Goal: Task Accomplishment & Management: Manage account settings

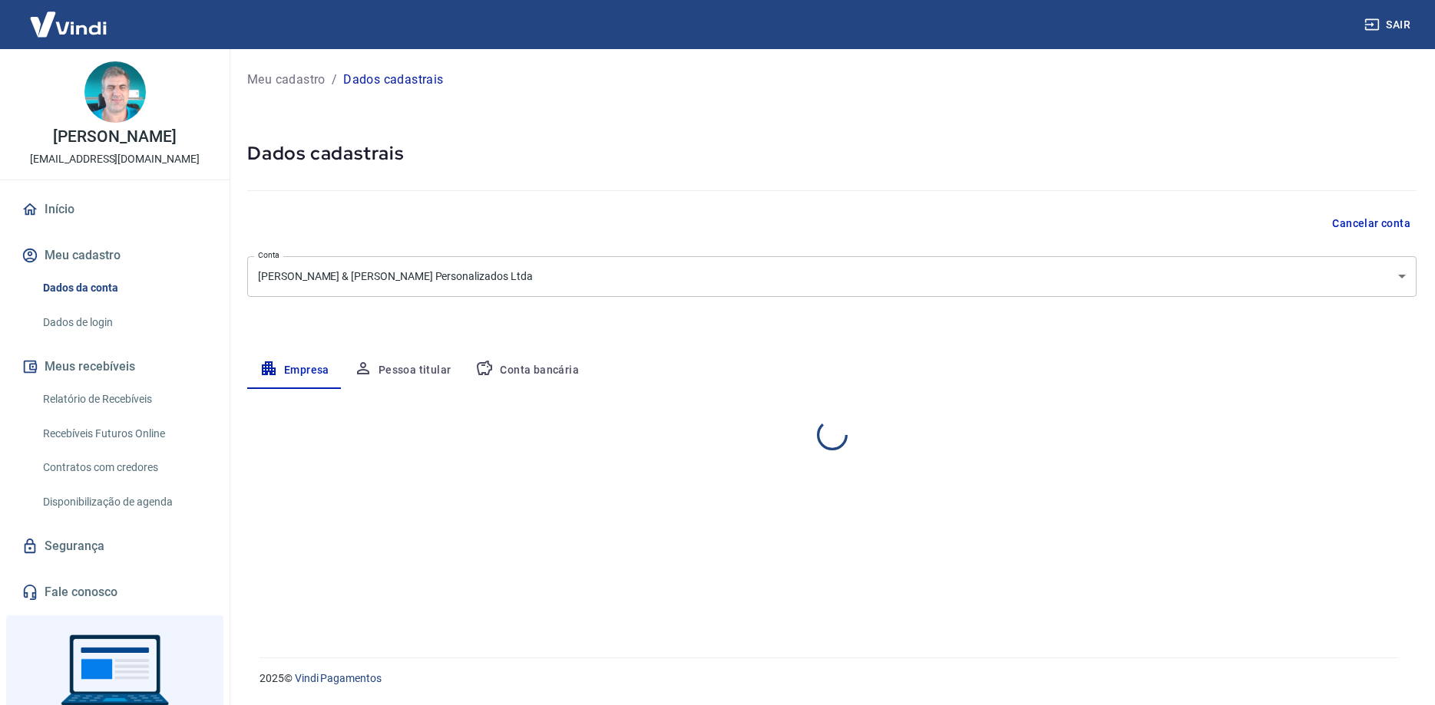
select select "BA"
select select "business"
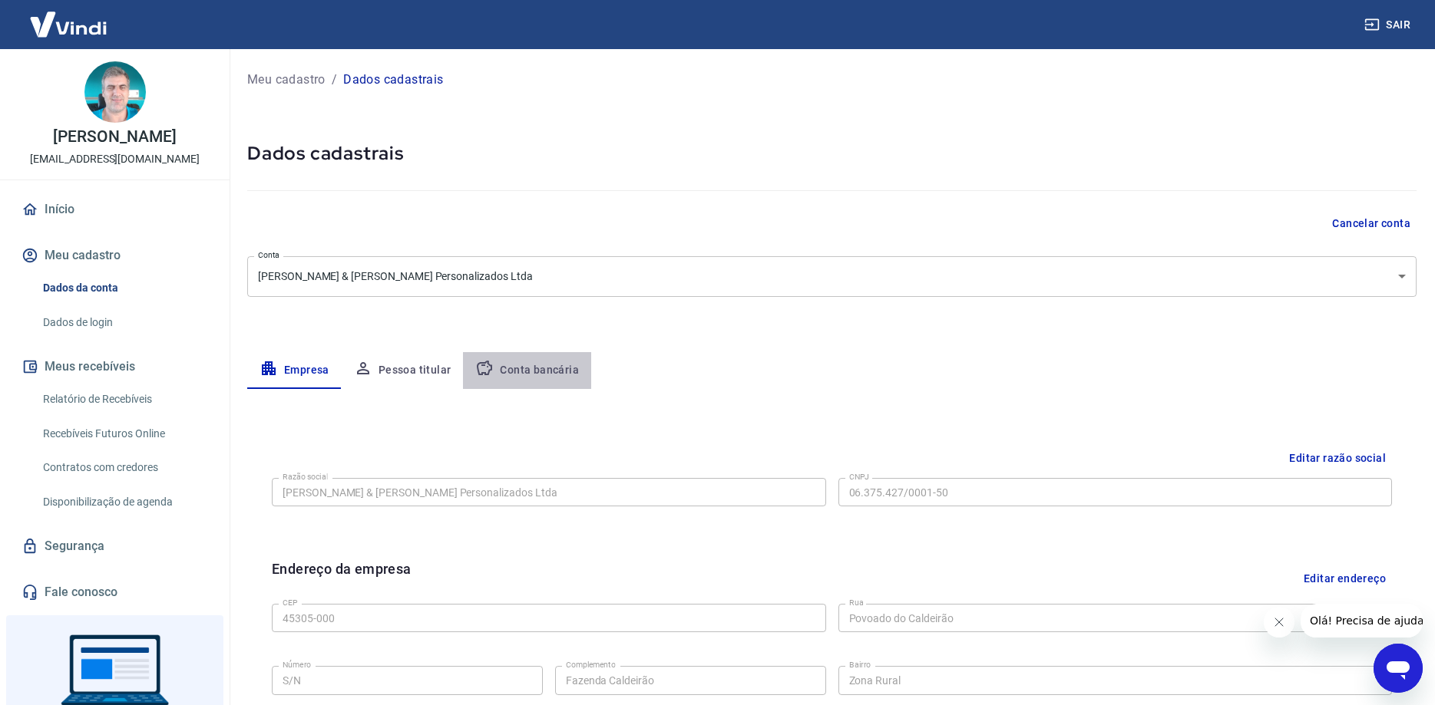
click at [541, 362] on button "Conta bancária" at bounding box center [527, 370] width 128 height 37
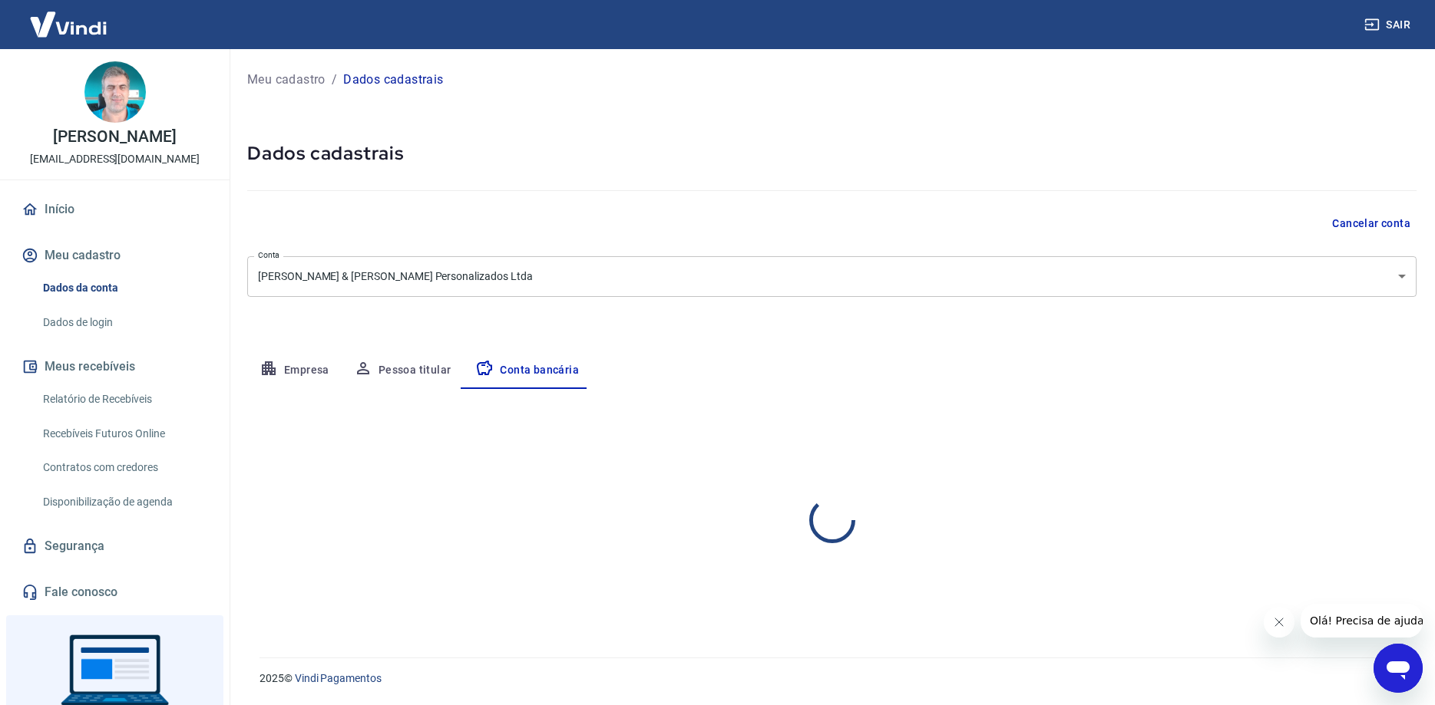
select select "1"
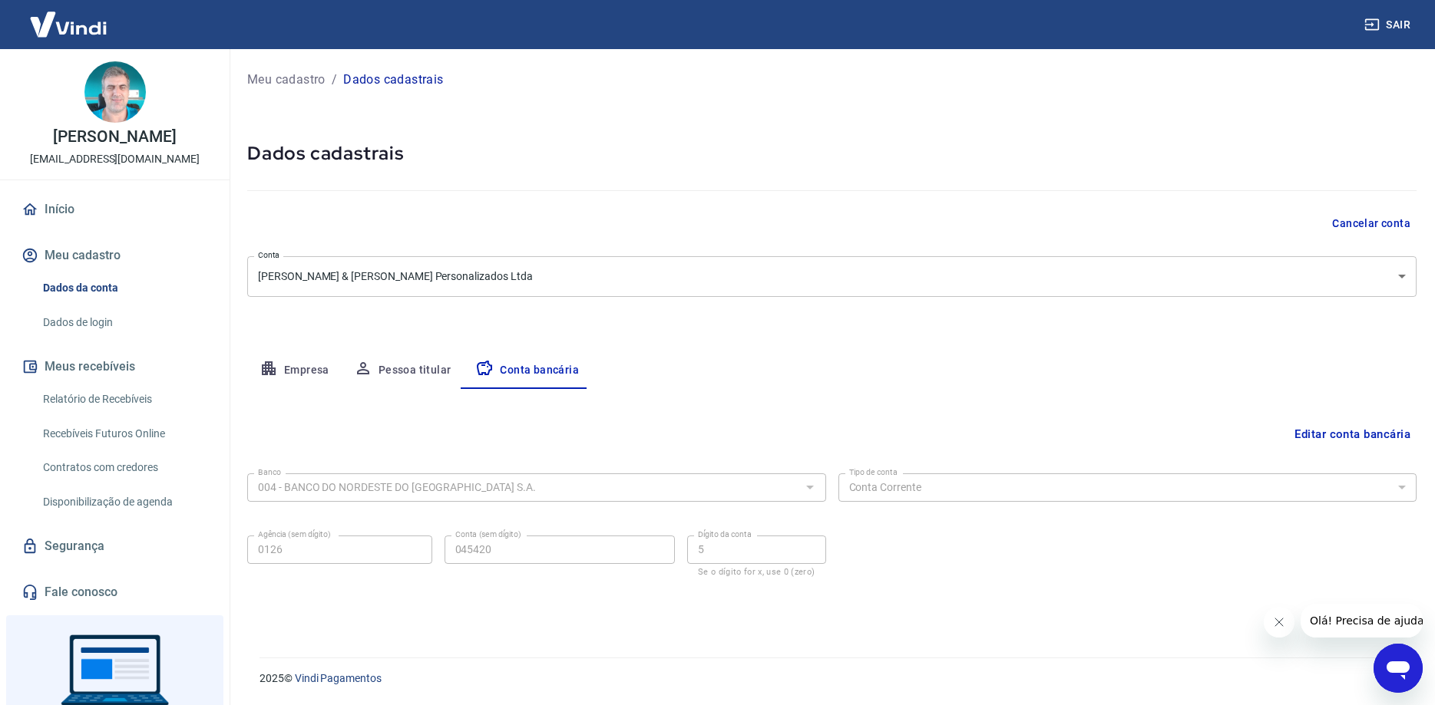
click at [808, 490] on div at bounding box center [809, 487] width 20 height 21
click at [1313, 434] on button "Editar conta bancária" at bounding box center [1352, 434] width 128 height 29
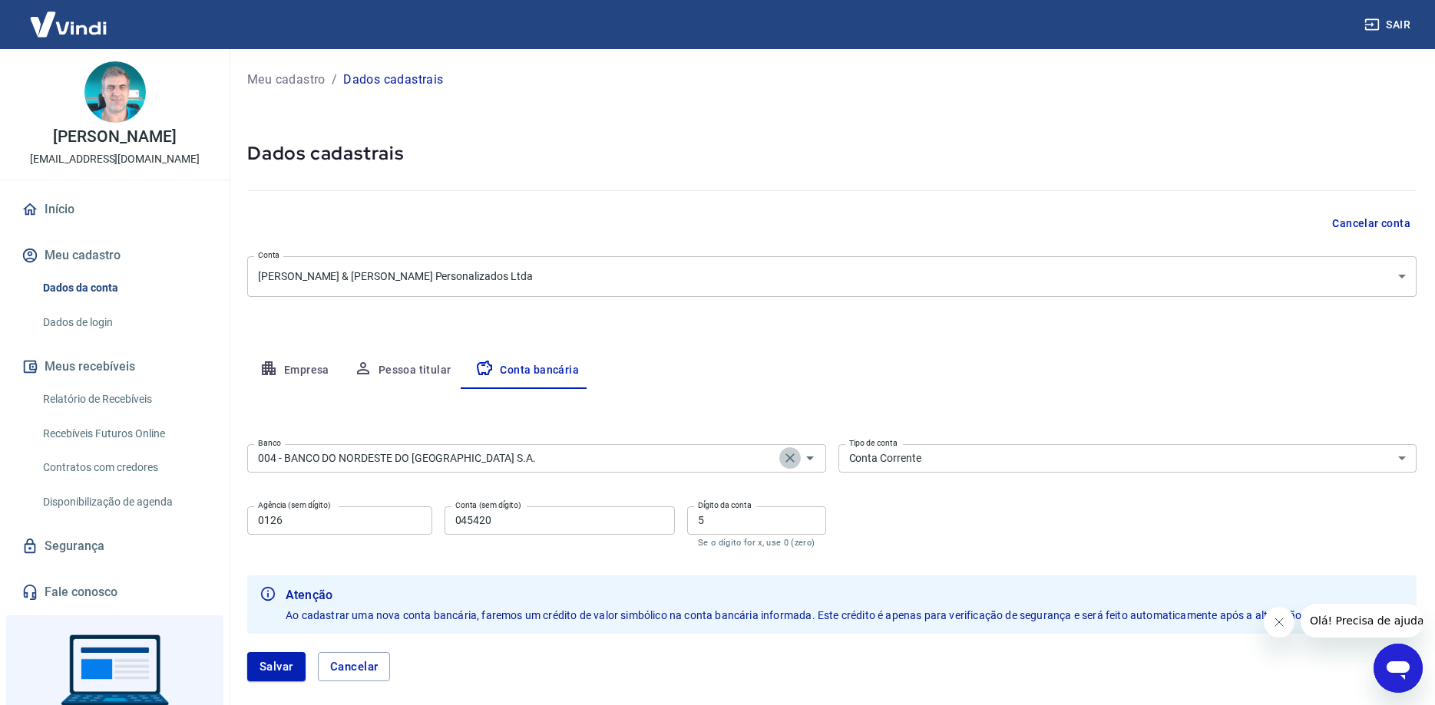
click at [789, 457] on icon "Clear" at bounding box center [789, 458] width 9 height 9
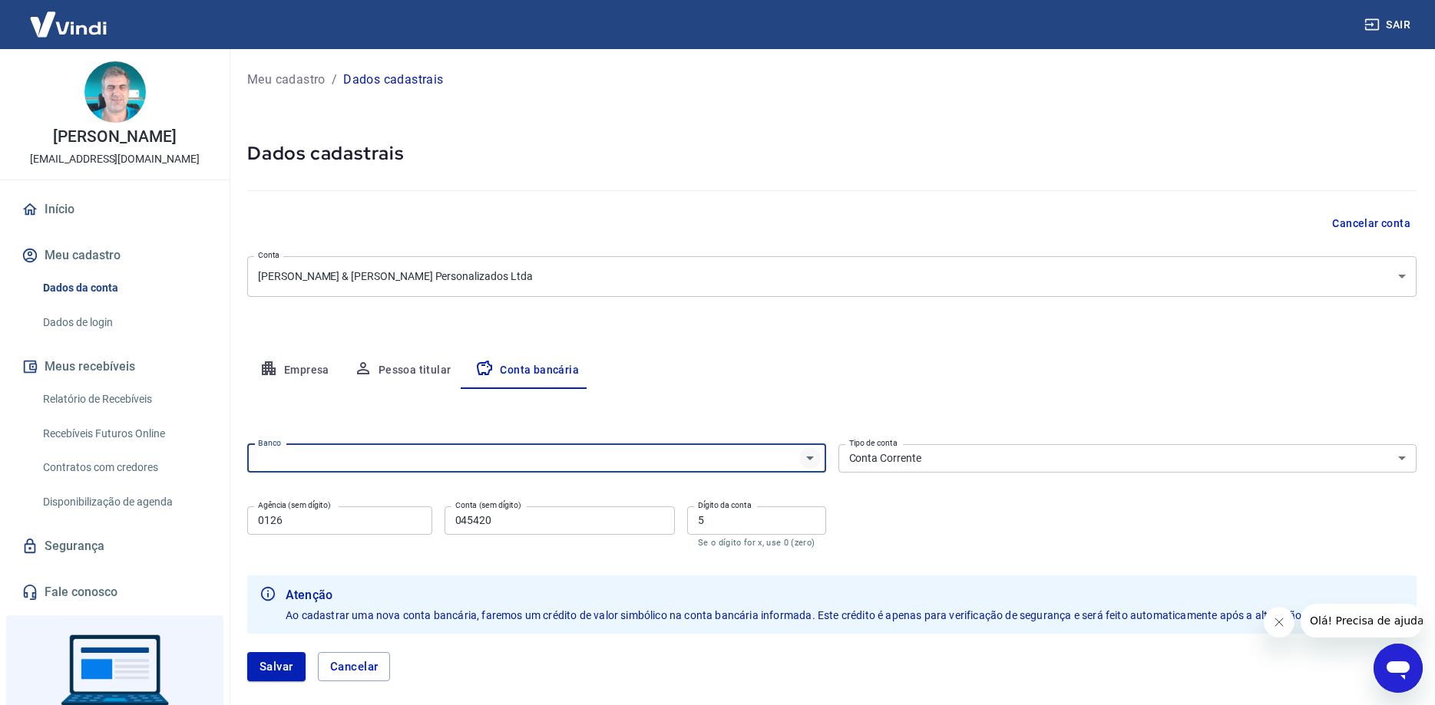
click at [808, 457] on icon "Abrir" at bounding box center [810, 459] width 8 height 4
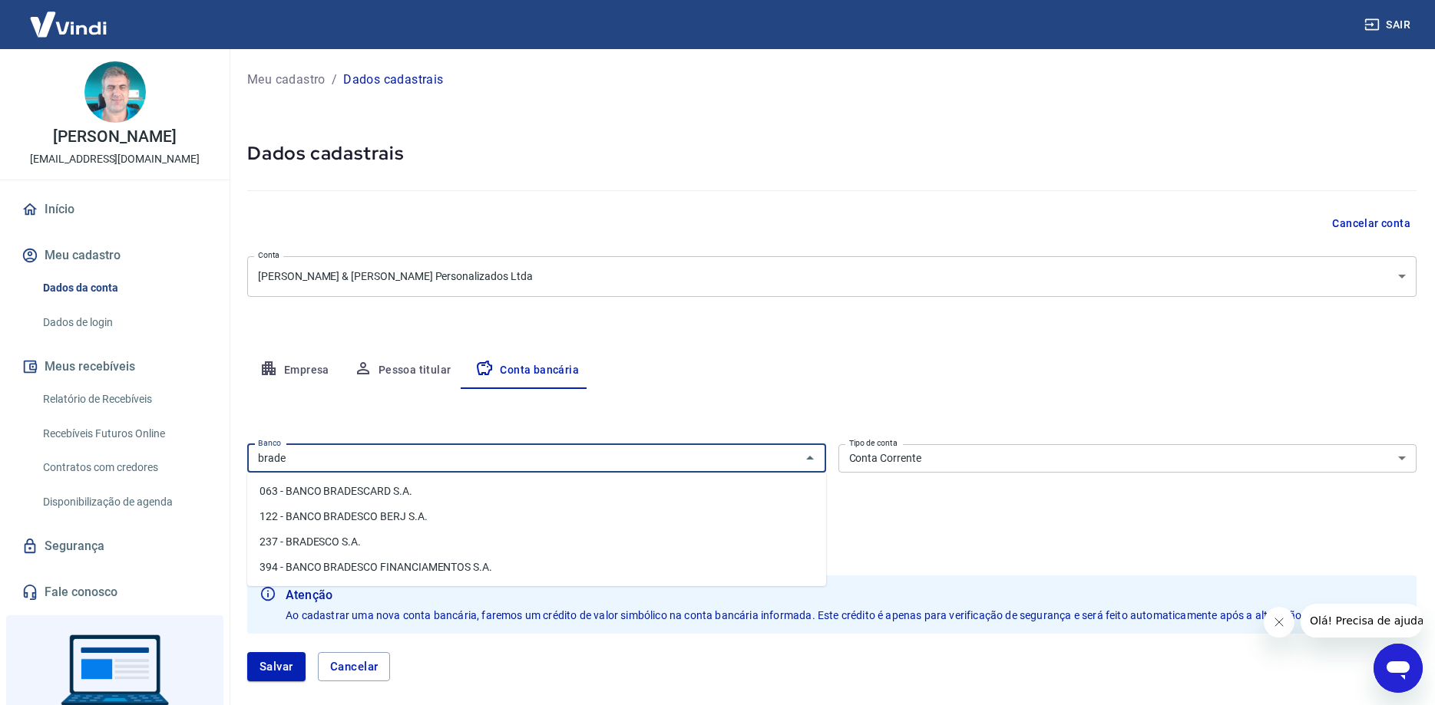
click at [547, 540] on li "237 - BRADESCO S.A." at bounding box center [536, 542] width 579 height 25
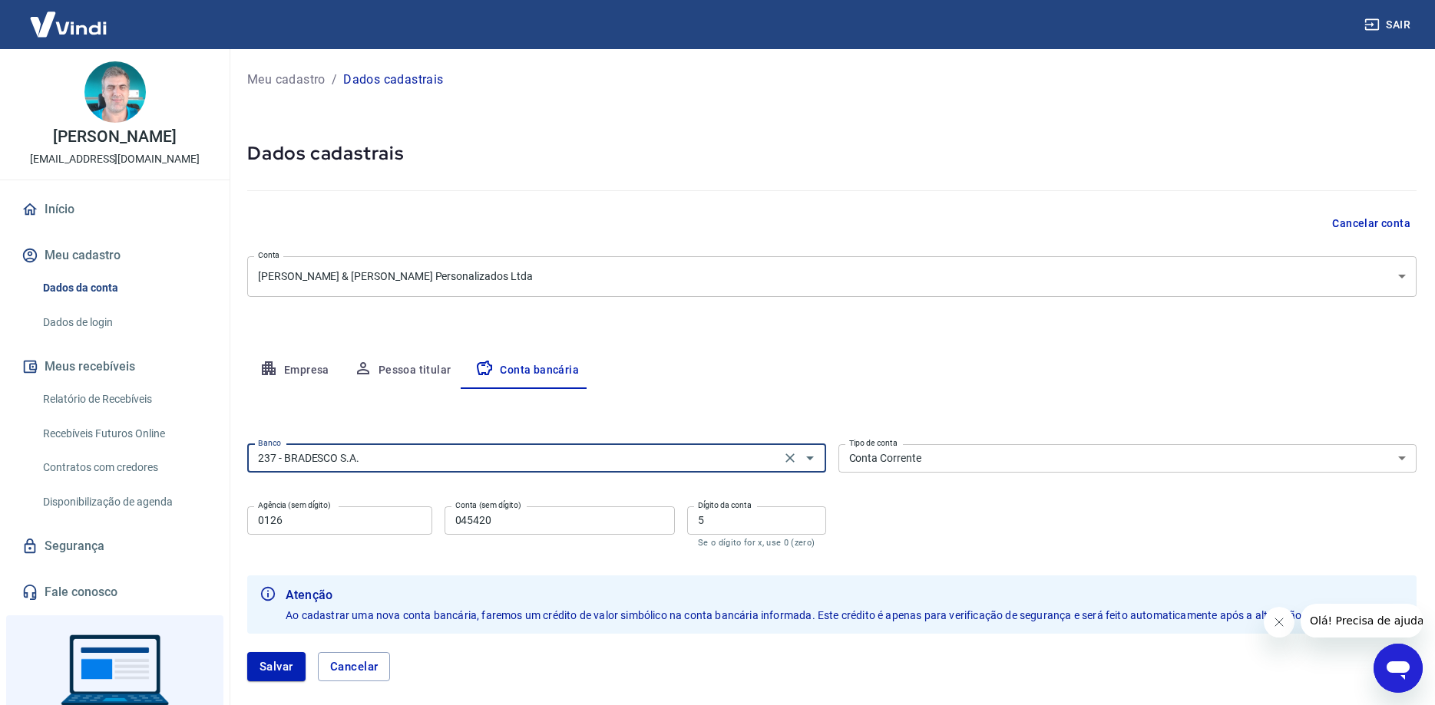
type input "237 - BRADESCO S.A."
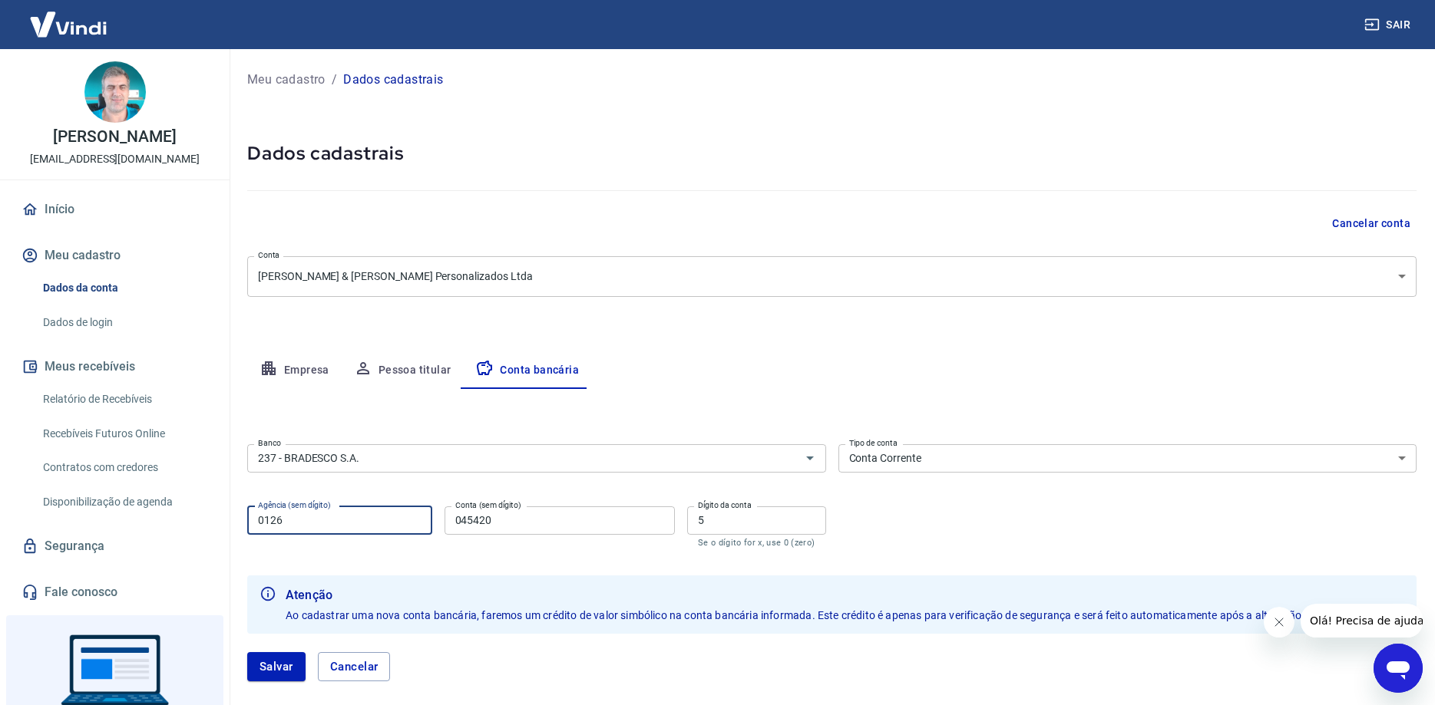
drag, startPoint x: 348, startPoint y: 525, endPoint x: 212, endPoint y: 522, distance: 136.7
click at [247, 523] on input "0126" at bounding box center [339, 521] width 185 height 28
type input "3637"
type input "9688"
type input "1"
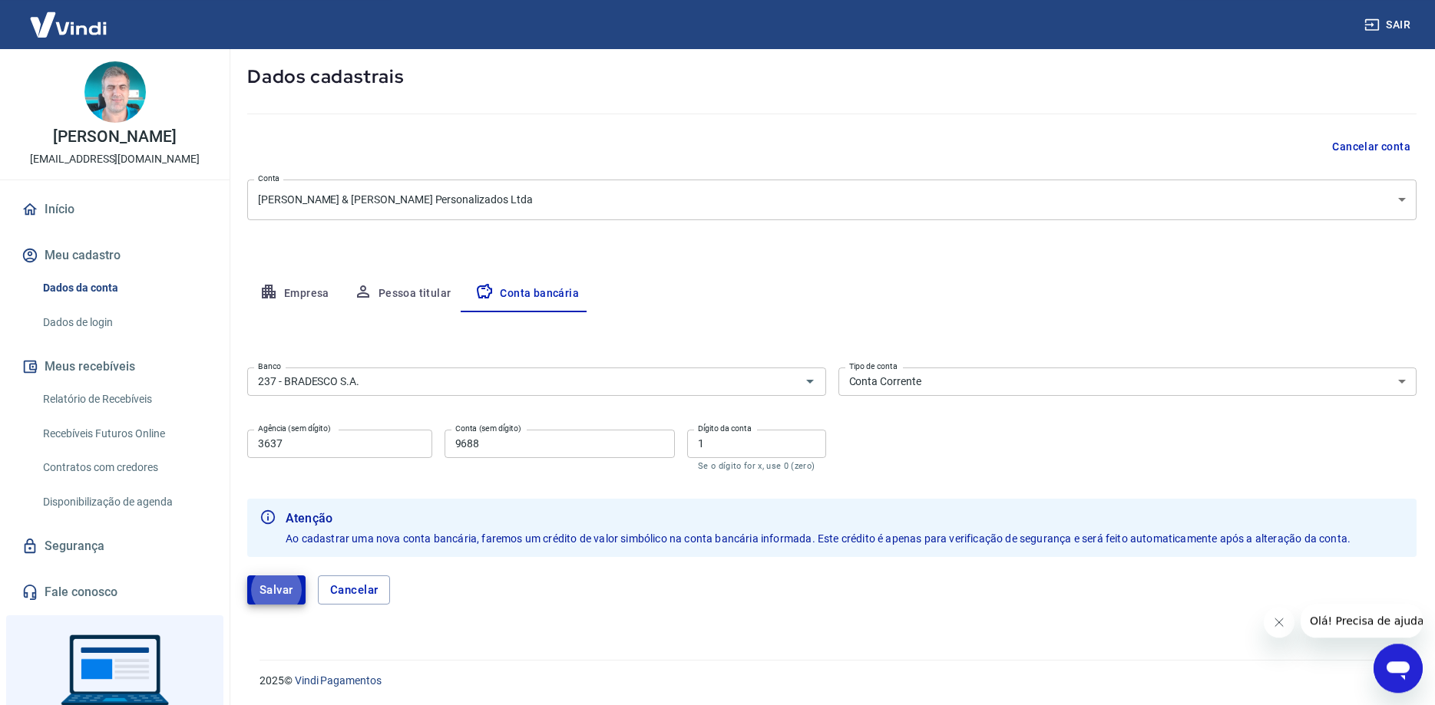
scroll to position [79, 0]
click at [272, 593] on button "Salvar" at bounding box center [276, 587] width 58 height 29
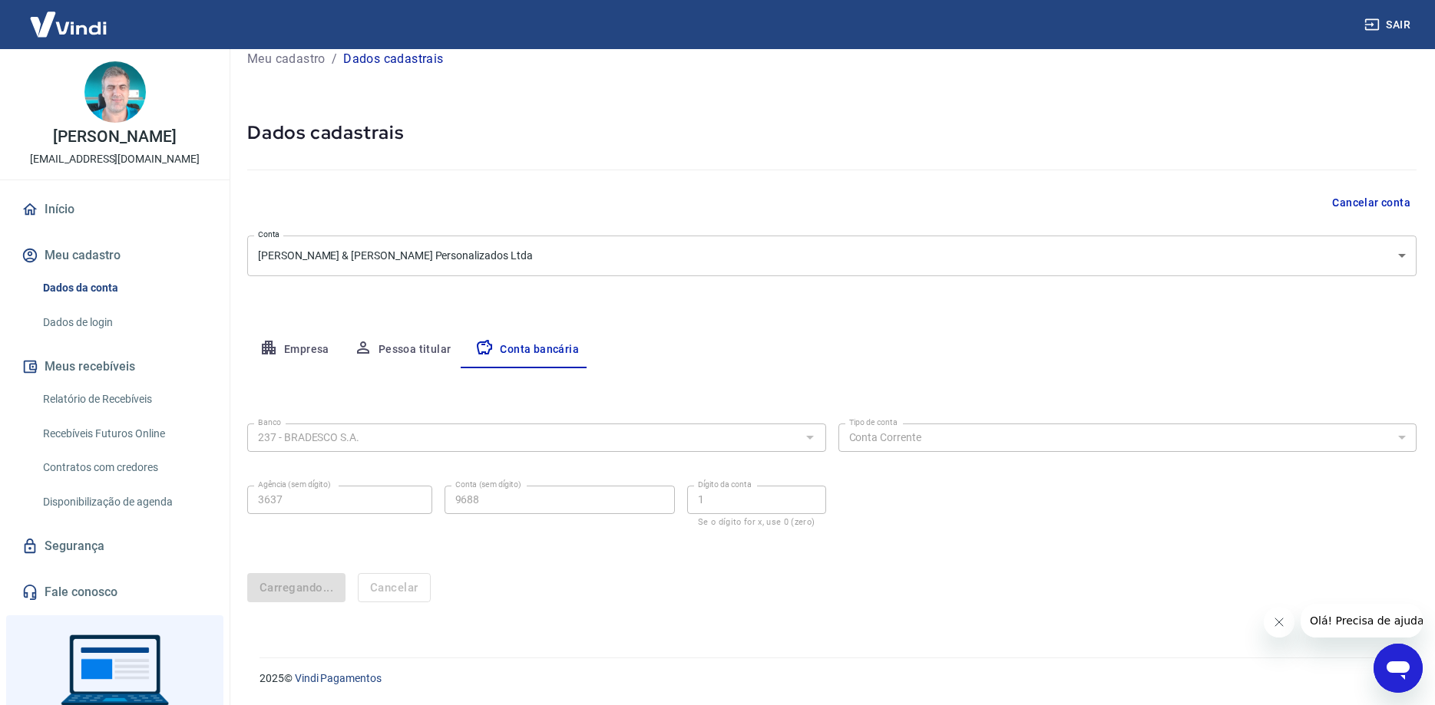
scroll to position [0, 0]
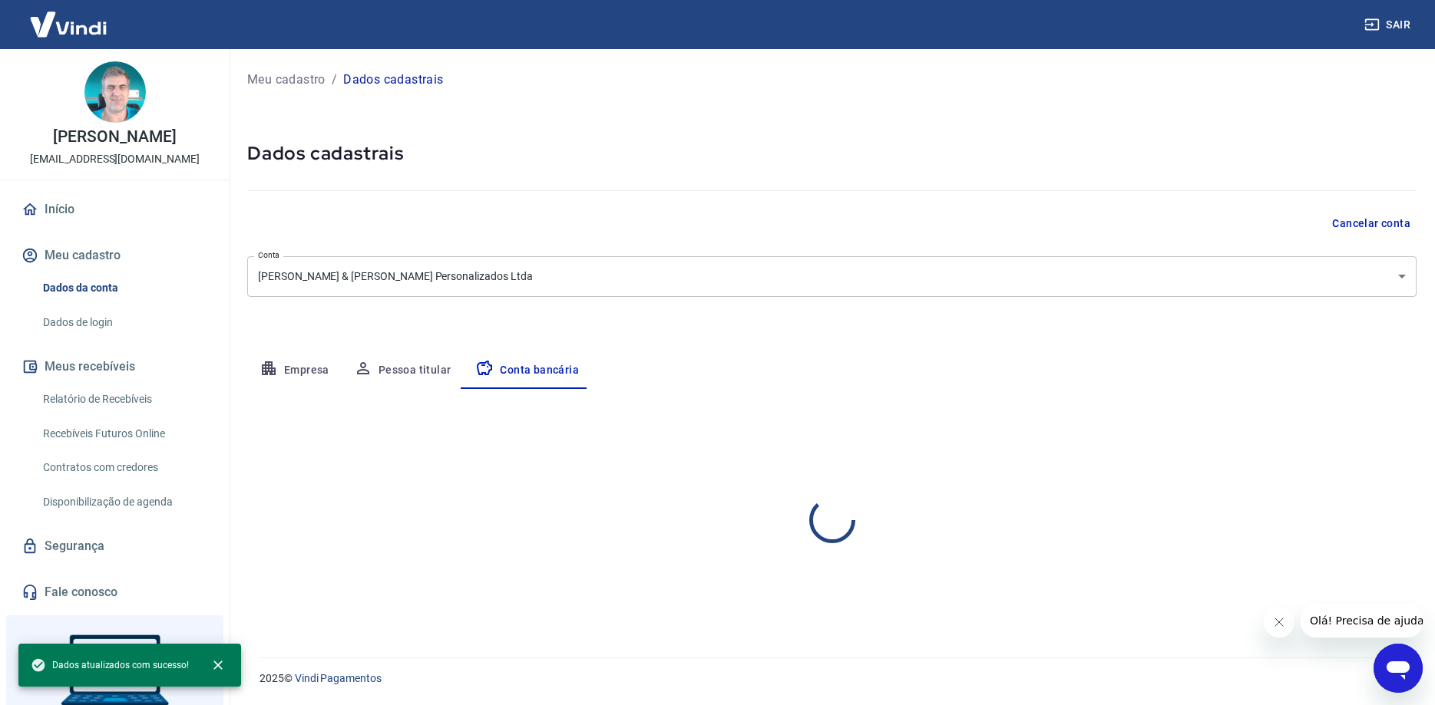
select select "1"
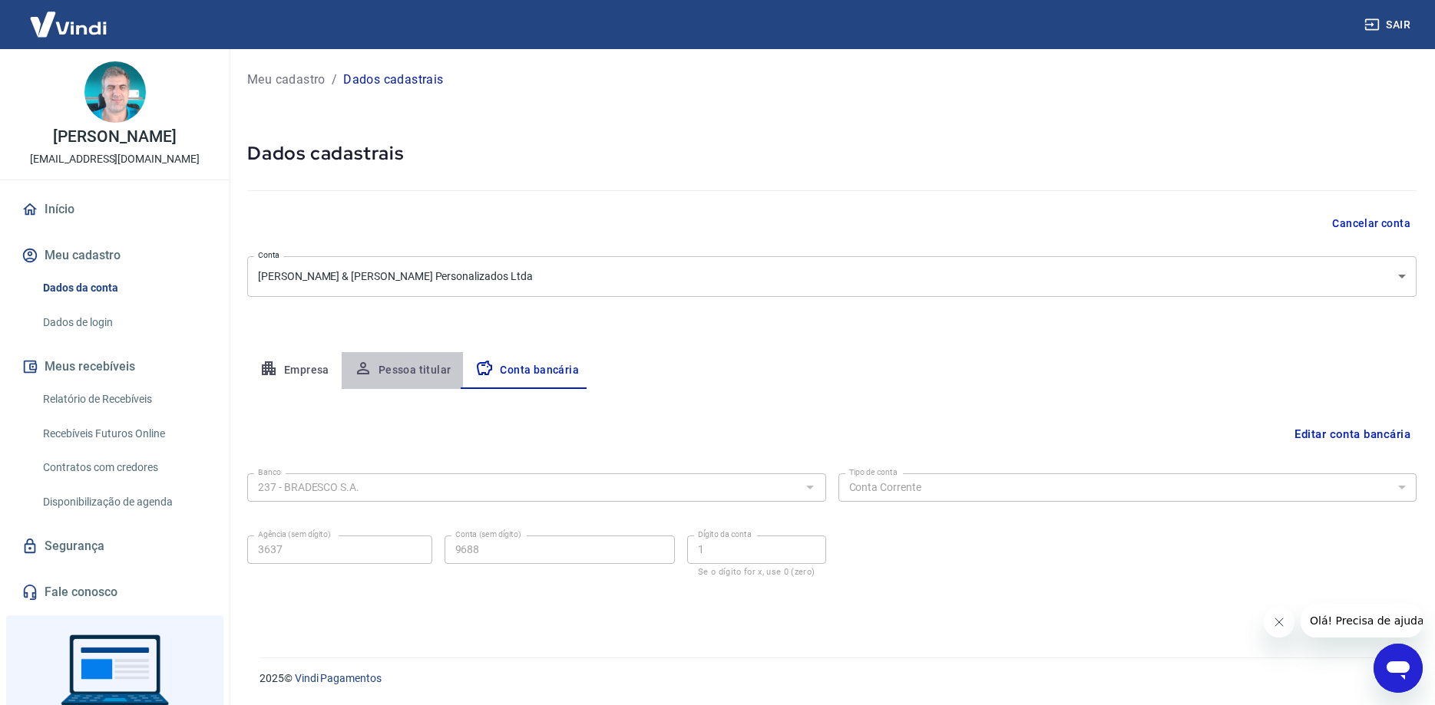
click at [424, 365] on button "Pessoa titular" at bounding box center [403, 370] width 122 height 37
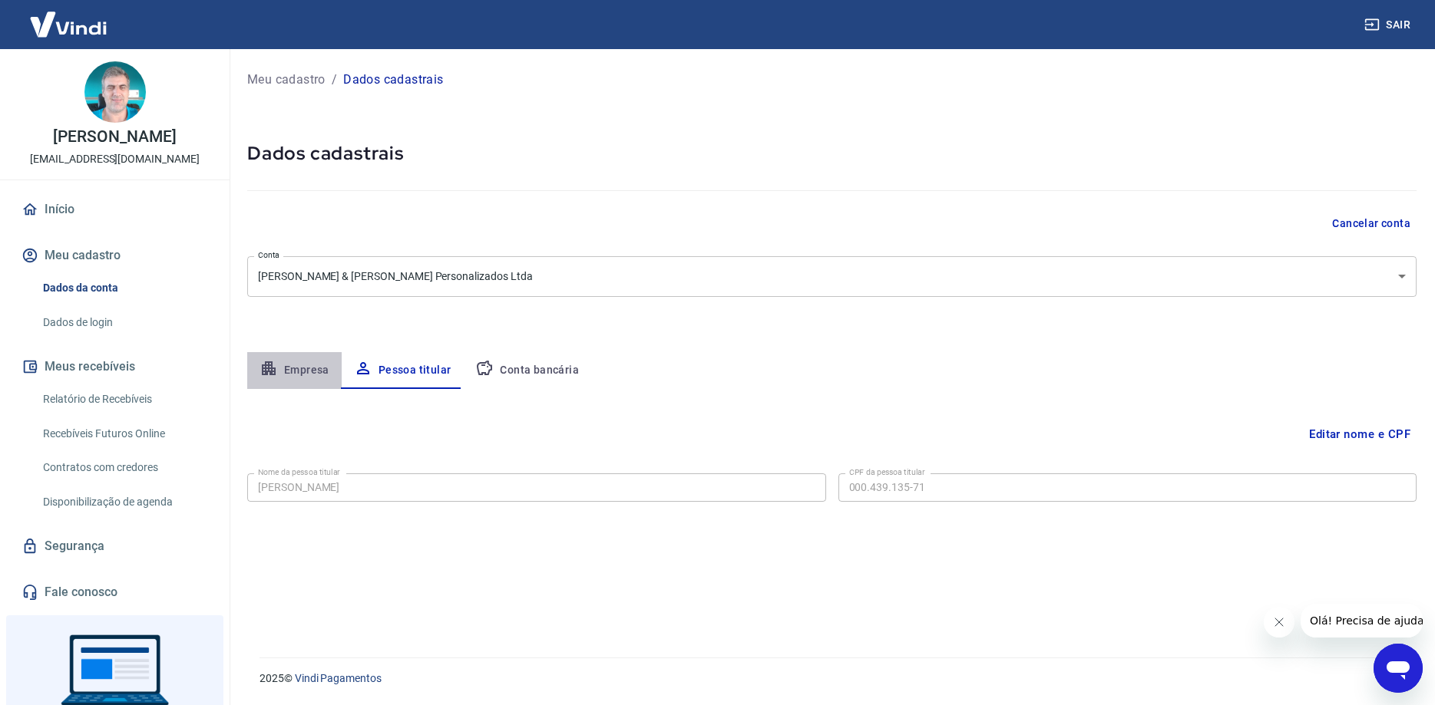
click at [313, 369] on button "Empresa" at bounding box center [294, 370] width 94 height 37
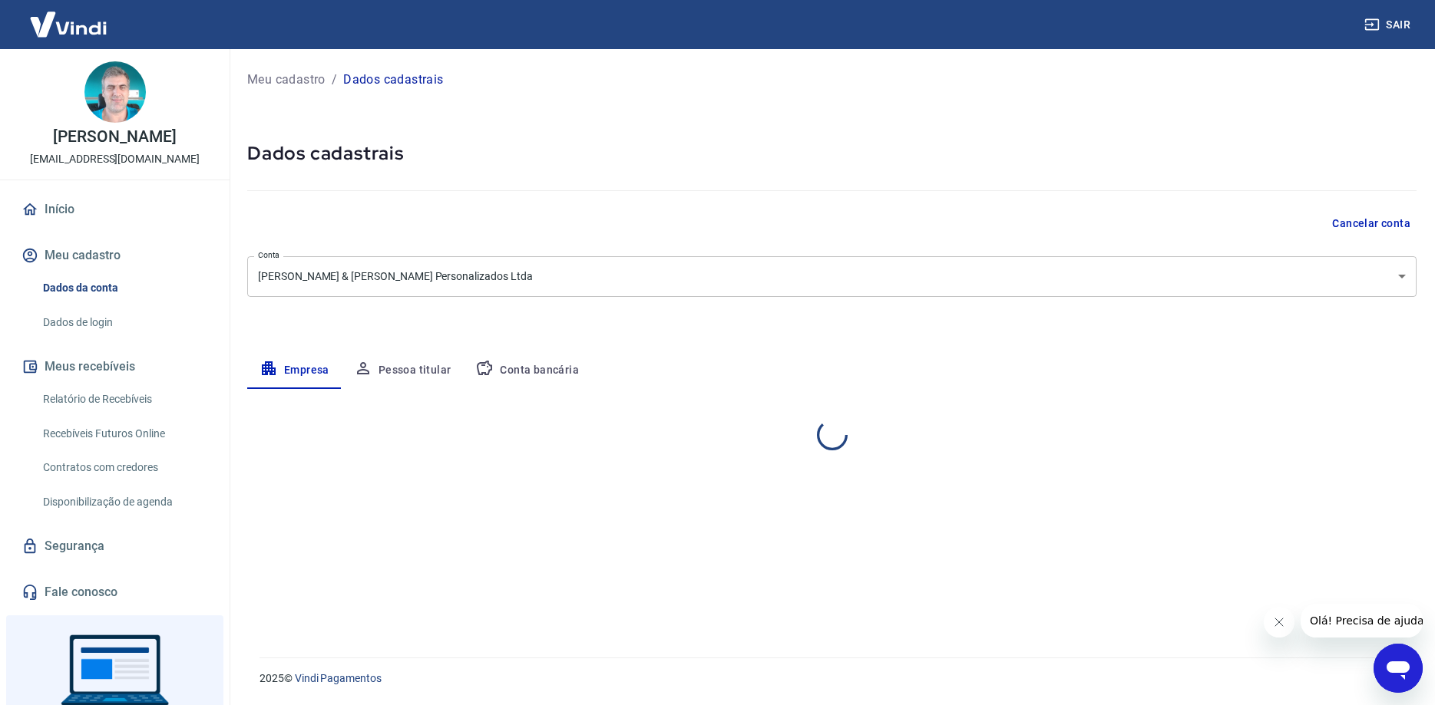
select select "BA"
select select "business"
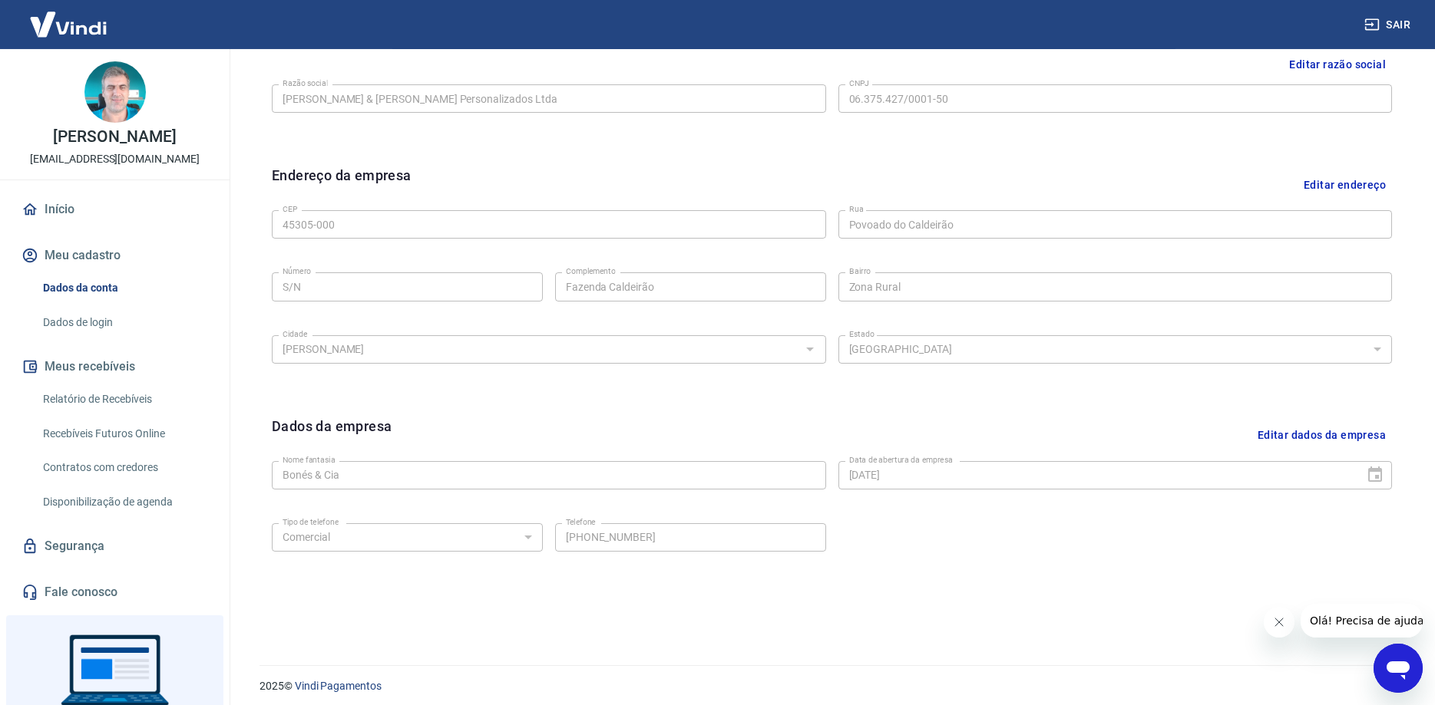
scroll to position [401, 0]
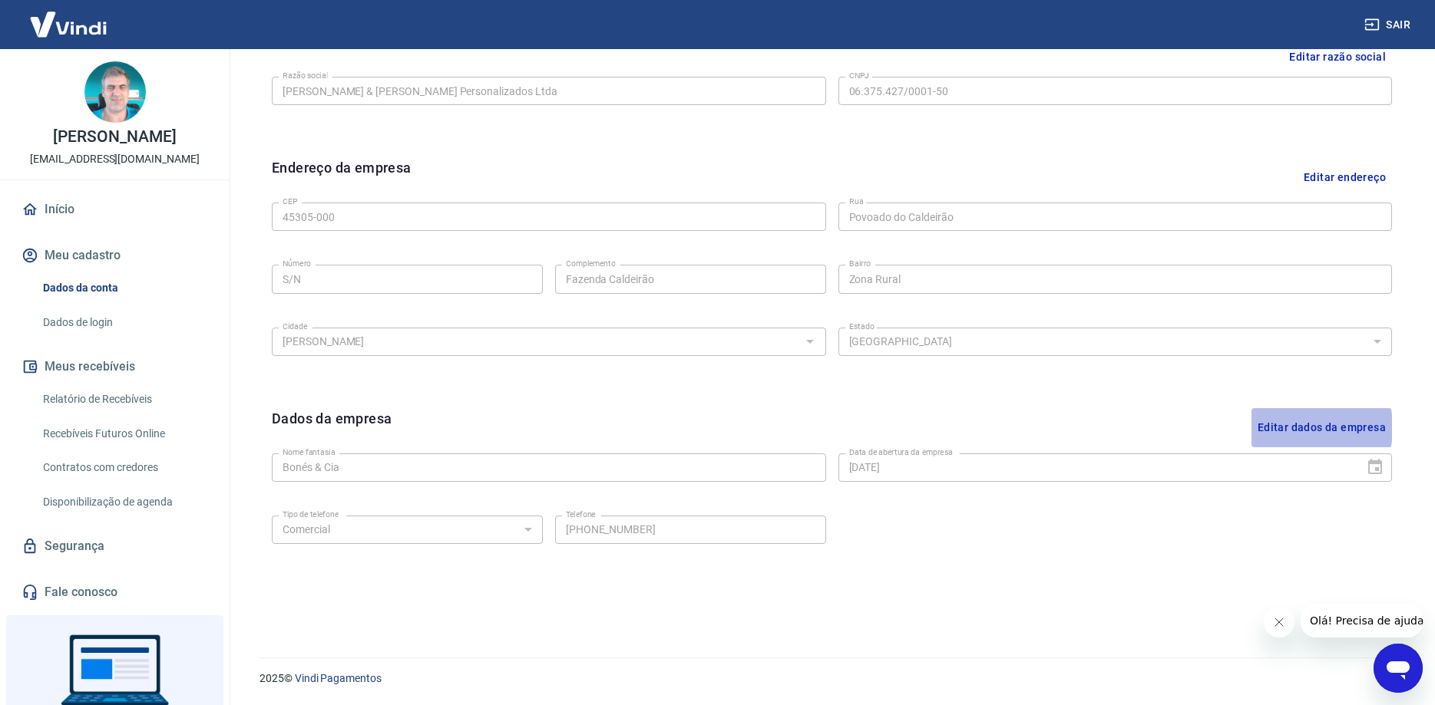
click at [1285, 428] on button "Editar dados da empresa" at bounding box center [1321, 427] width 140 height 39
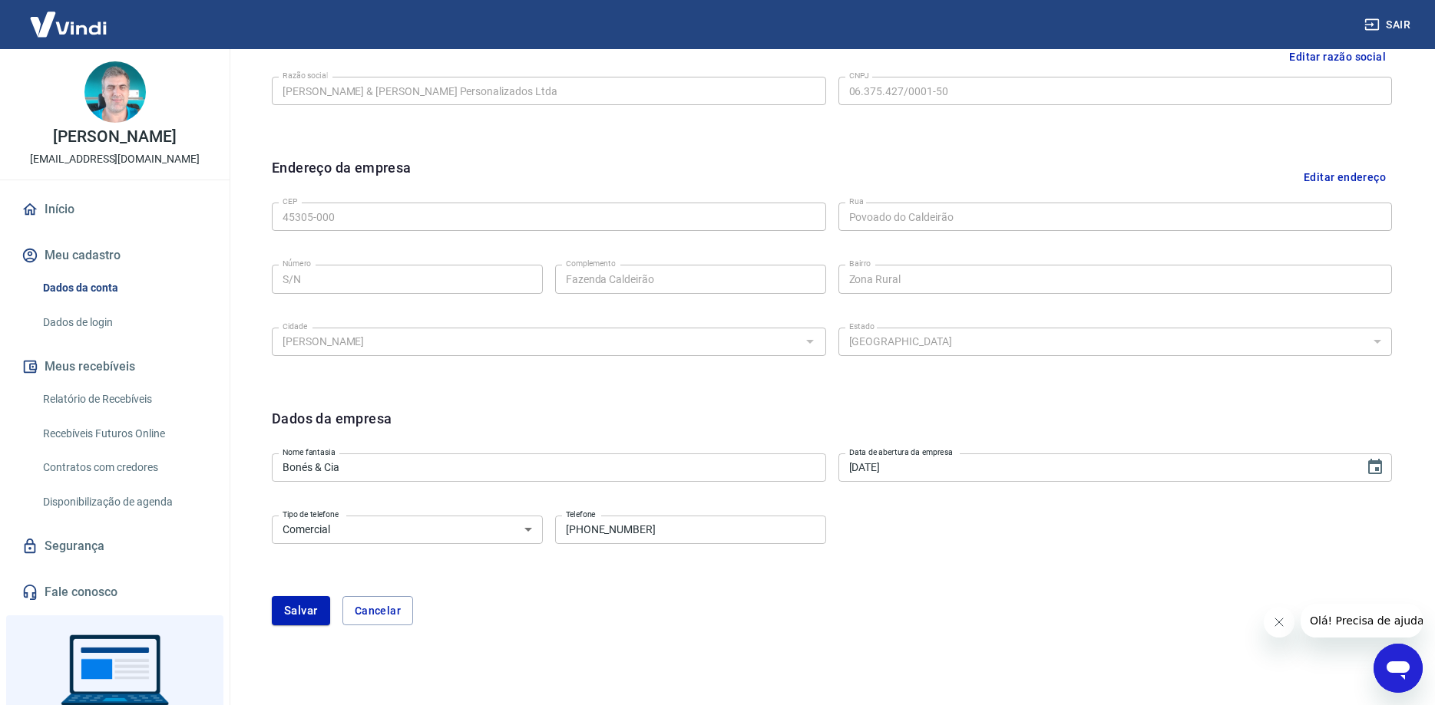
click at [658, 535] on input "[PHONE_NUMBER]" at bounding box center [690, 530] width 271 height 28
type input "[PHONE_NUMBER]"
click at [308, 615] on button "Salvar" at bounding box center [301, 610] width 58 height 29
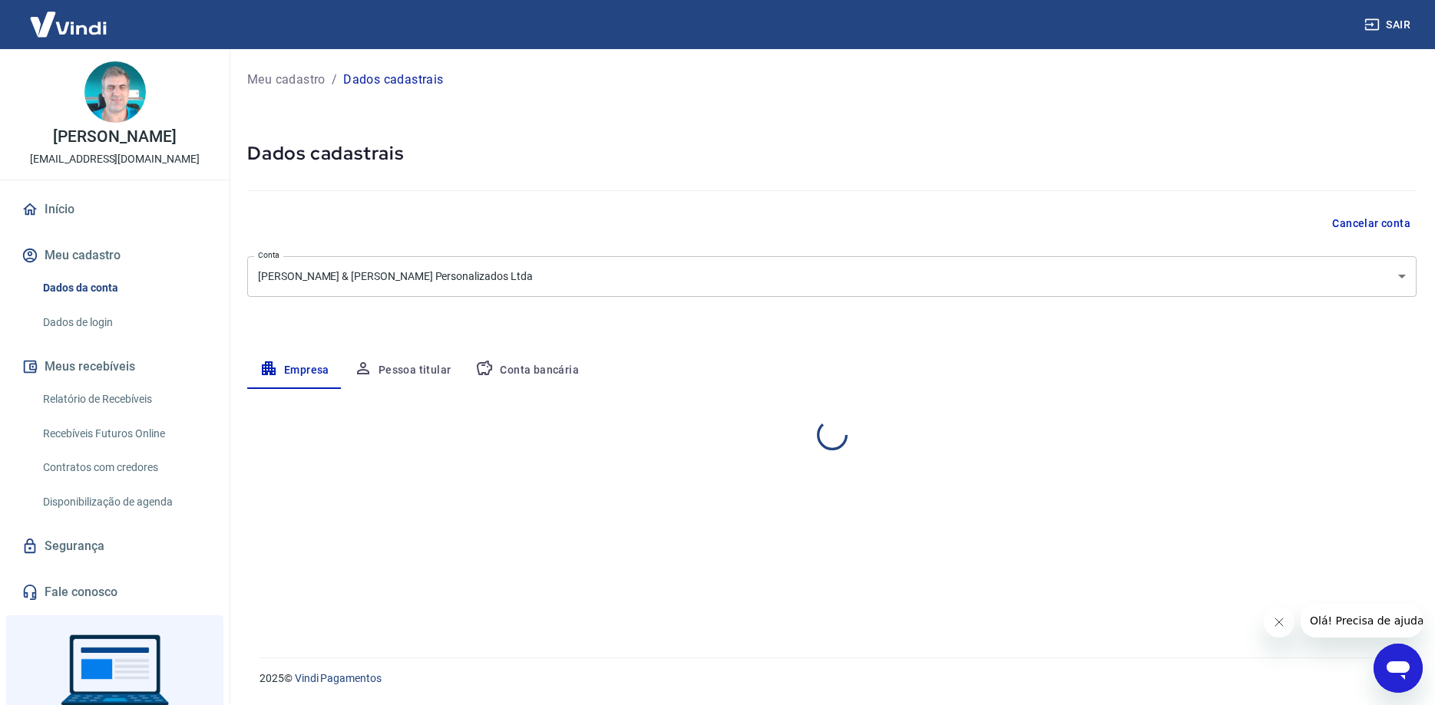
scroll to position [0, 0]
select select "BA"
select select "business"
